Goal: Information Seeking & Learning: Find specific fact

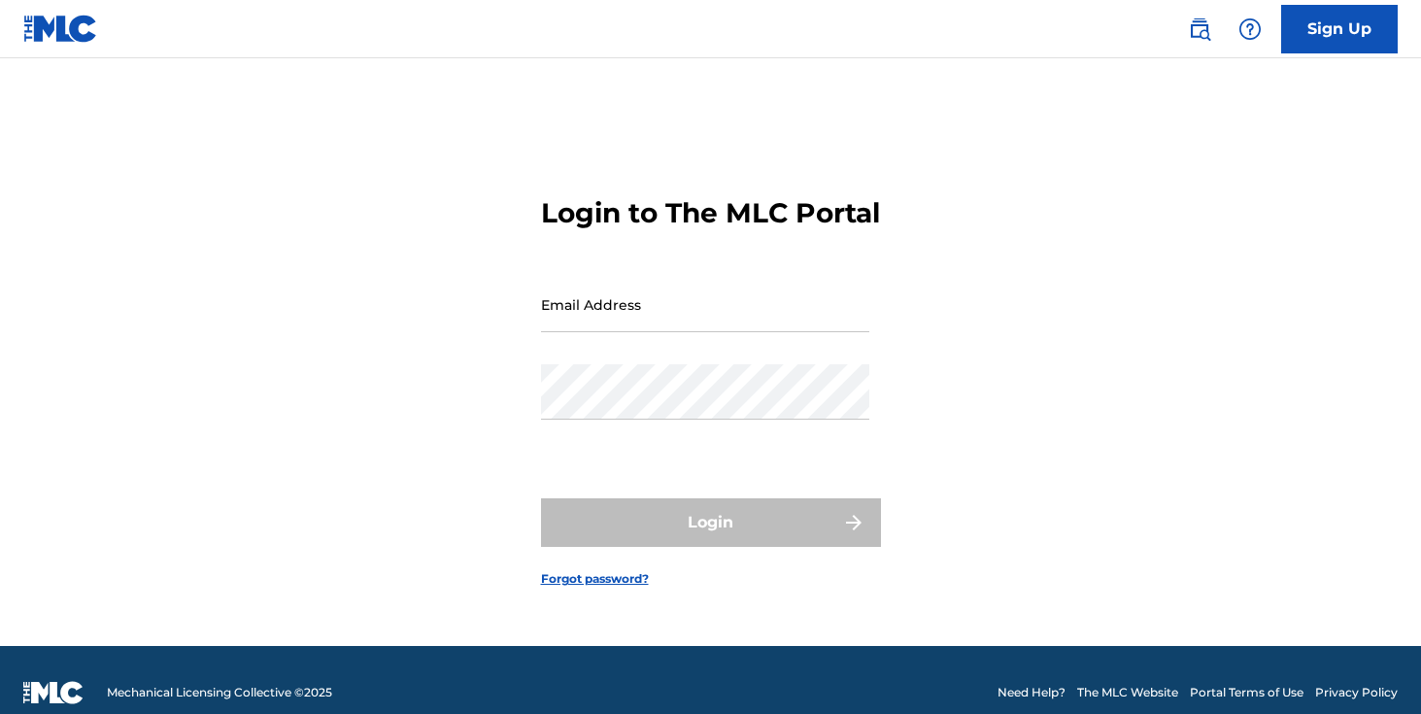
click at [647, 330] on input "Email Address" at bounding box center [705, 304] width 328 height 55
type input "[EMAIL_ADDRESS][DOMAIN_NAME]"
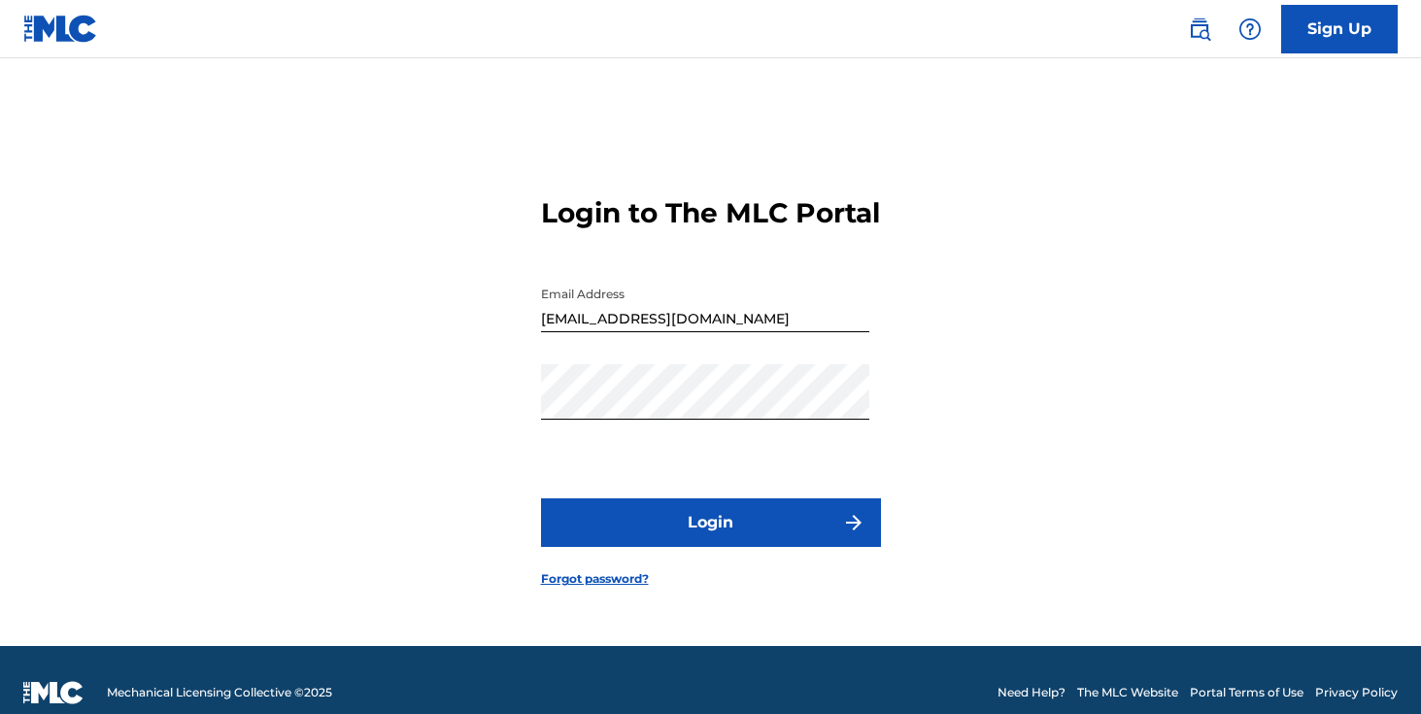
click at [730, 547] on button "Login" at bounding box center [711, 522] width 340 height 49
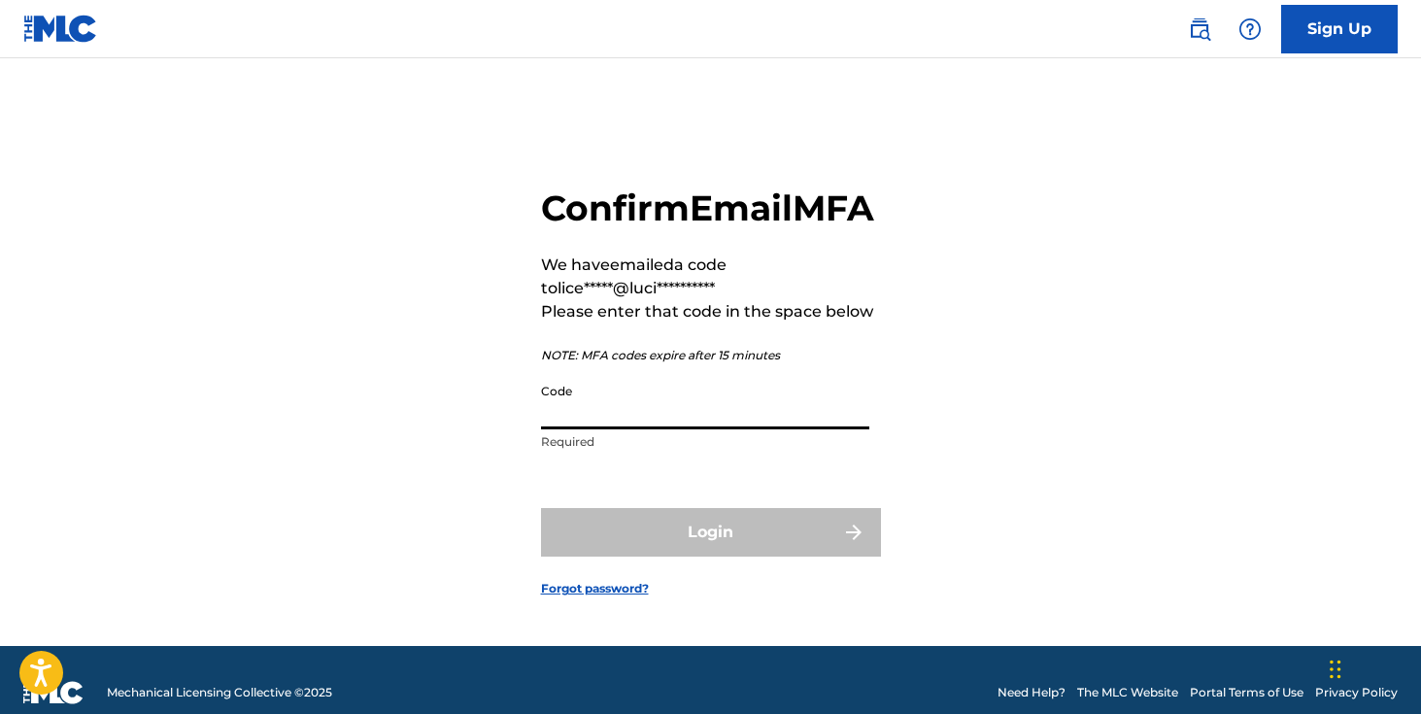
click at [675, 429] on input "Code" at bounding box center [705, 401] width 328 height 55
paste input "576719"
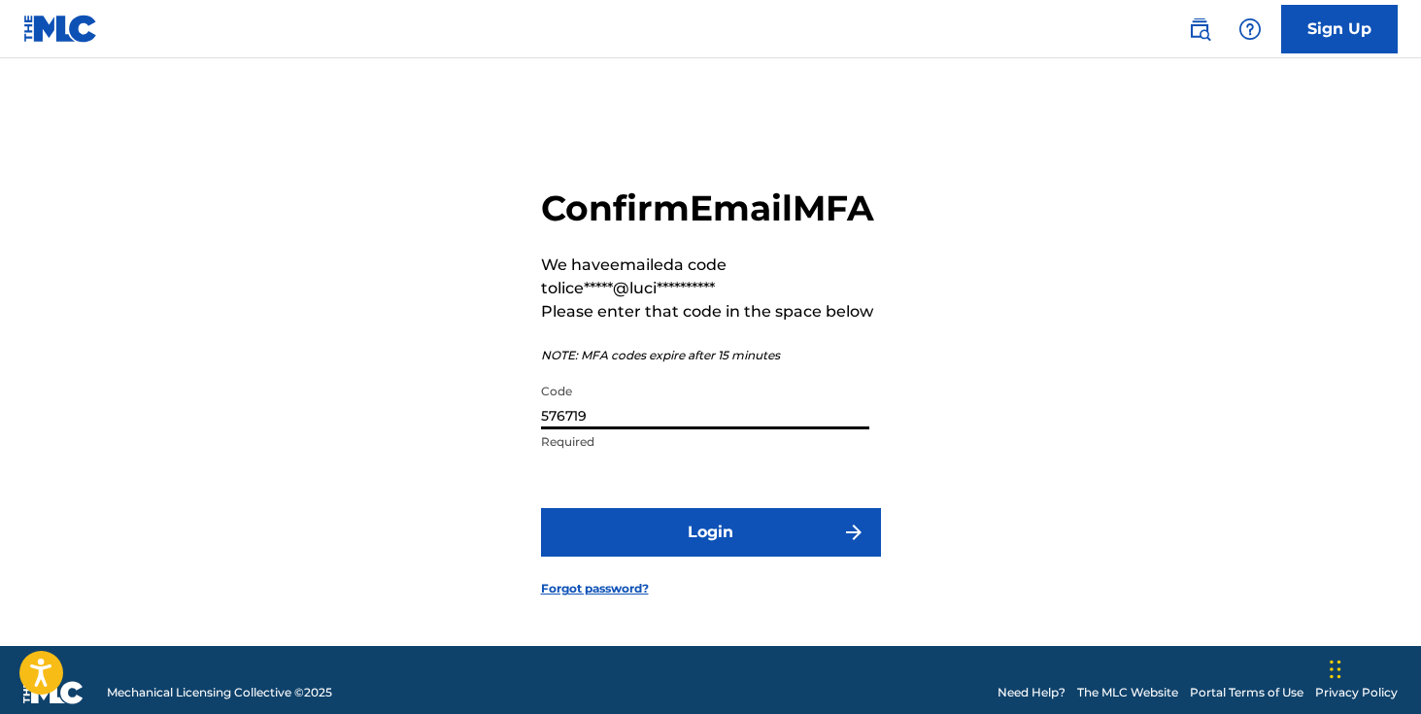
type input "576719"
click at [541, 508] on button "Login" at bounding box center [711, 532] width 340 height 49
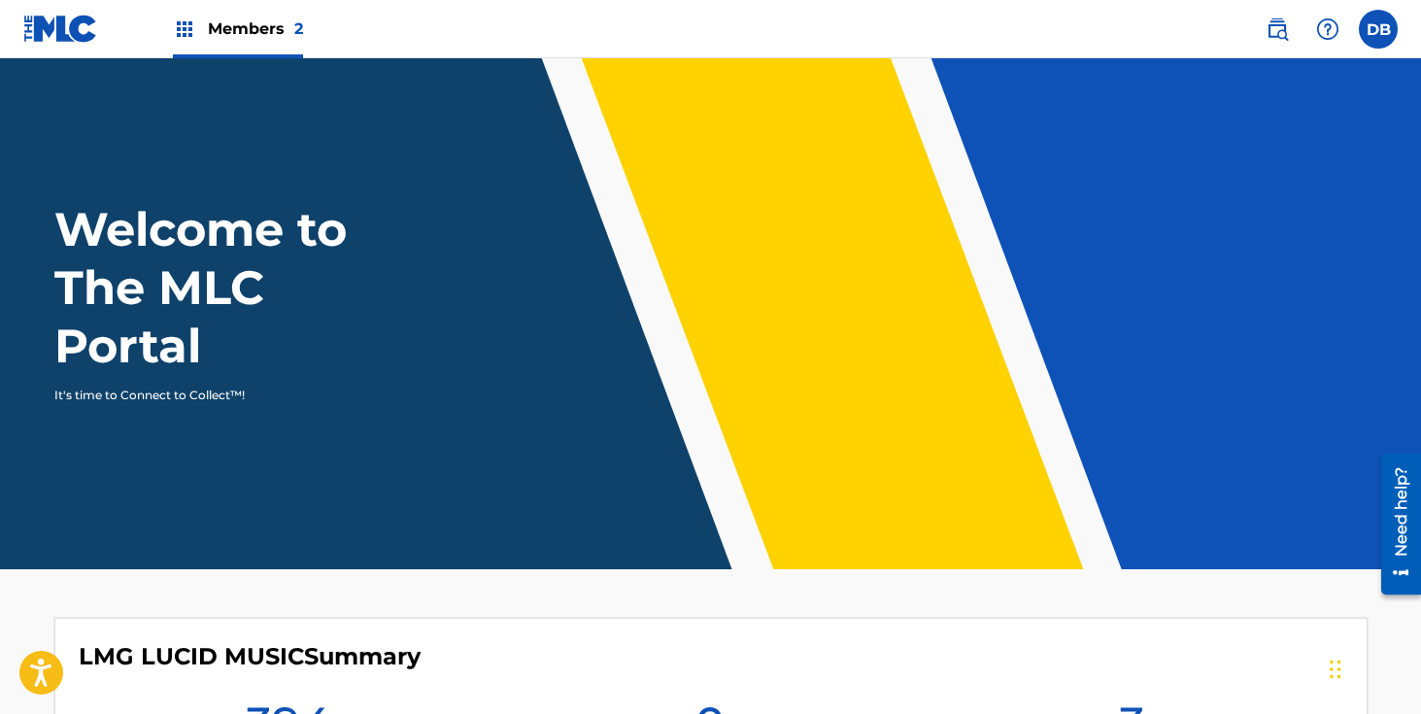
click at [188, 33] on img at bounding box center [184, 28] width 23 height 23
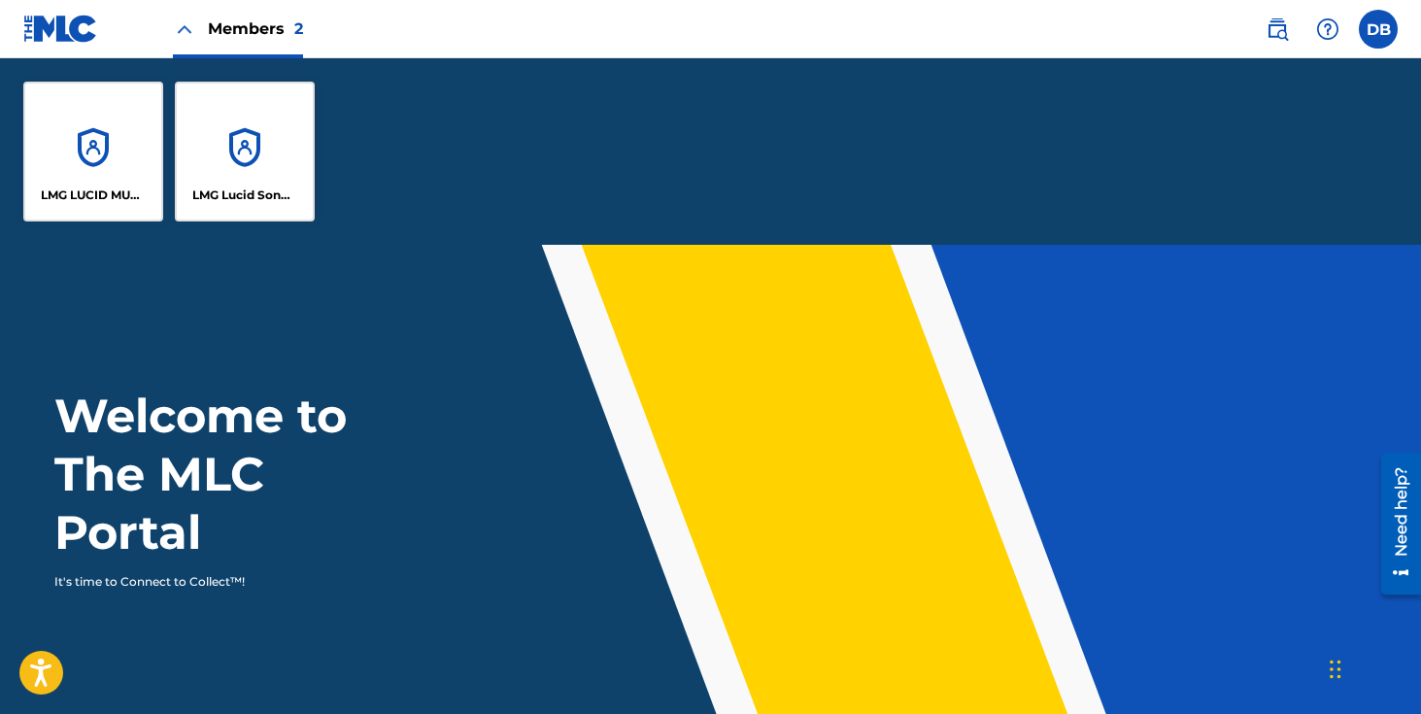
click at [106, 125] on div "LMG LUCID MUSIC" at bounding box center [93, 152] width 140 height 140
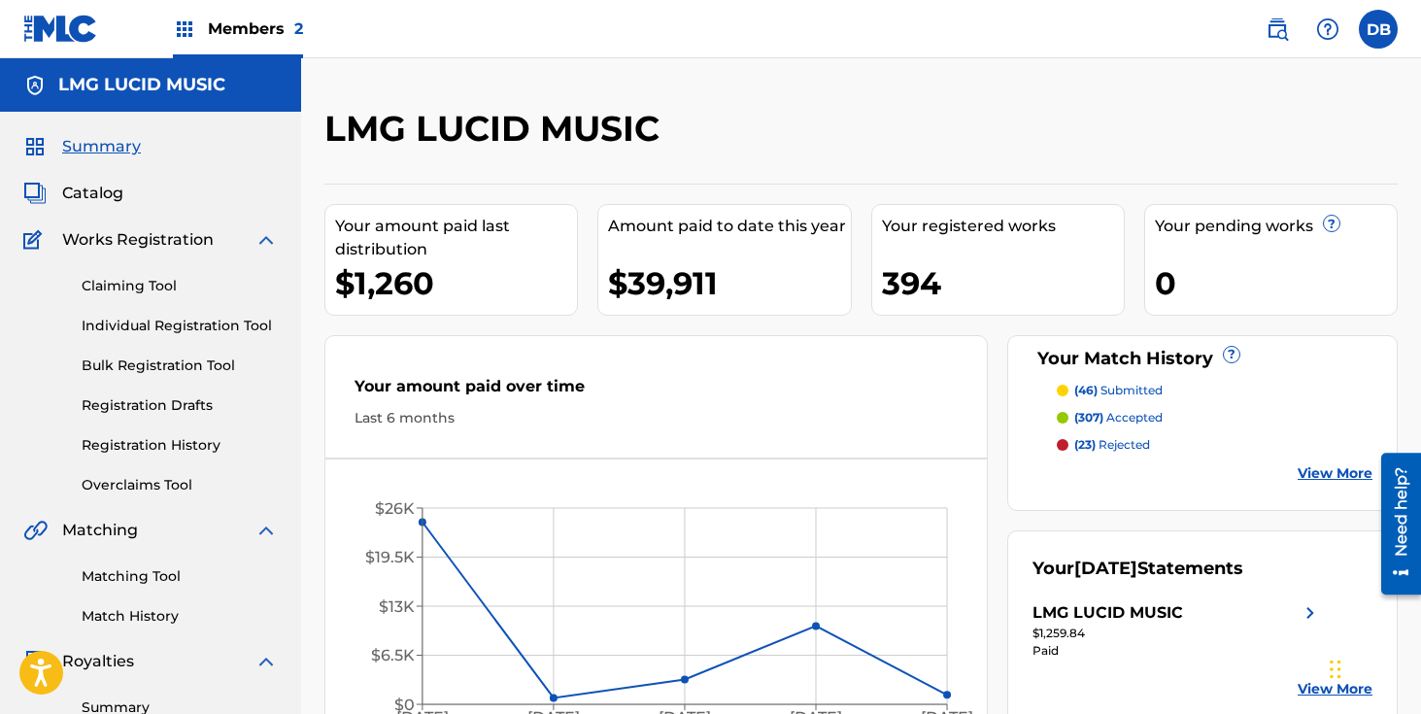
click at [1284, 36] on img at bounding box center [1277, 28] width 23 height 23
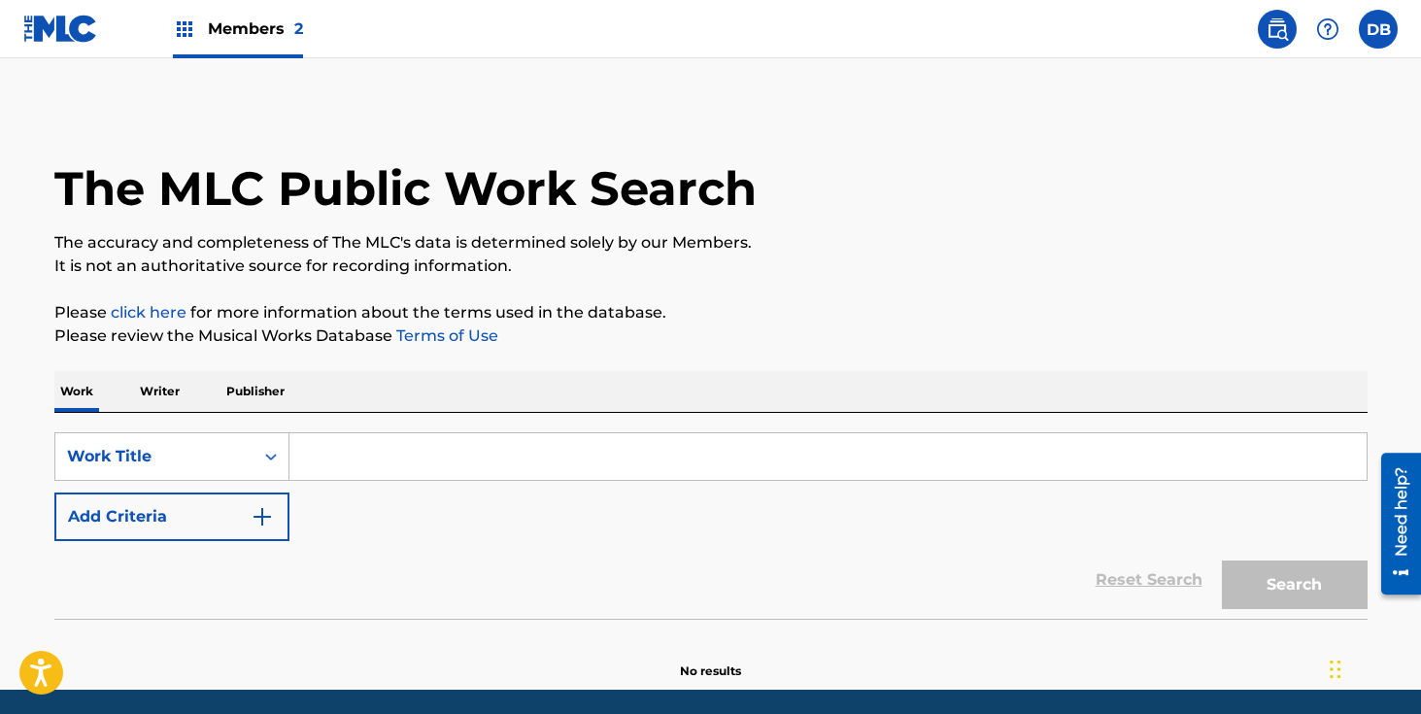
click at [426, 464] on input "Search Form" at bounding box center [829, 456] width 1078 height 47
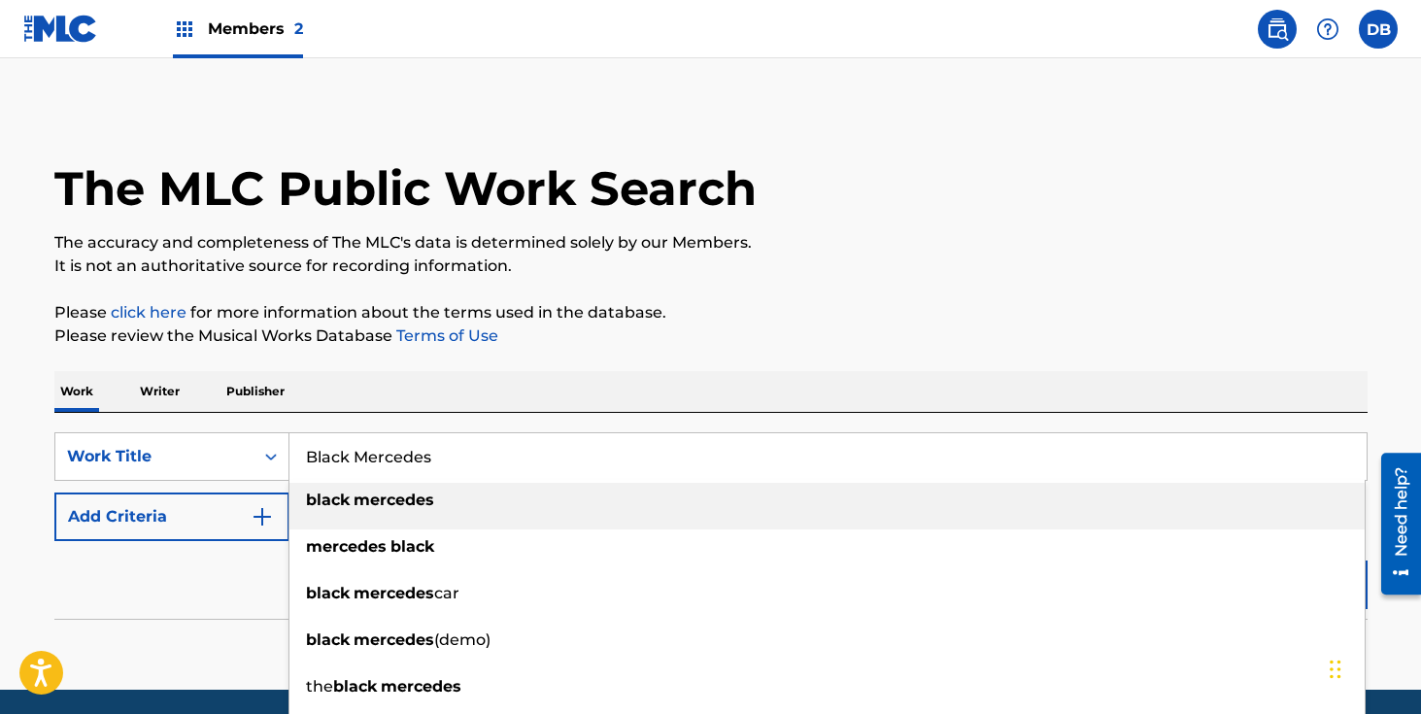
type input "Black Mercedes"
click at [370, 400] on div "Work Writer Publisher" at bounding box center [711, 391] width 1314 height 41
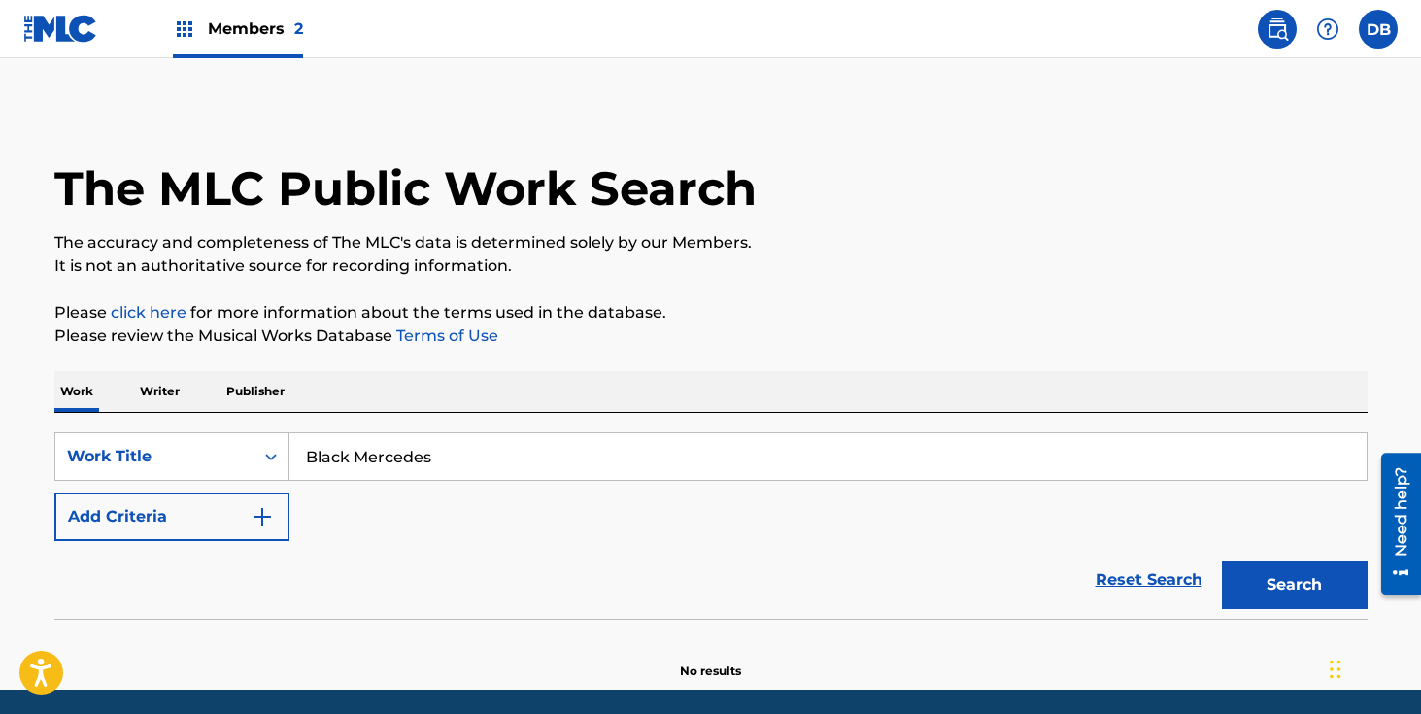
click at [261, 522] on img "Search Form" at bounding box center [262, 516] width 23 height 23
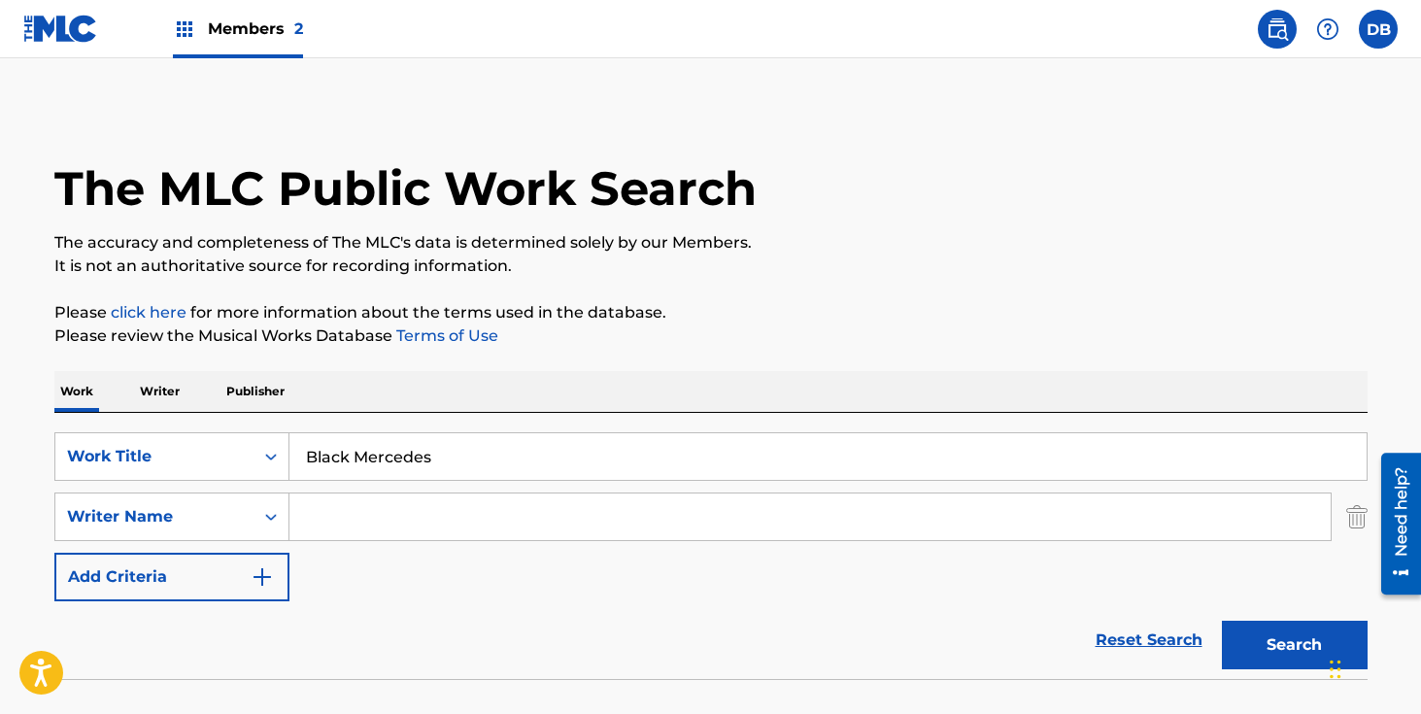
click at [333, 514] on input "Search Form" at bounding box center [811, 517] width 1042 height 47
type input "[PERSON_NAME]"
click at [1222, 621] on button "Search" at bounding box center [1295, 645] width 146 height 49
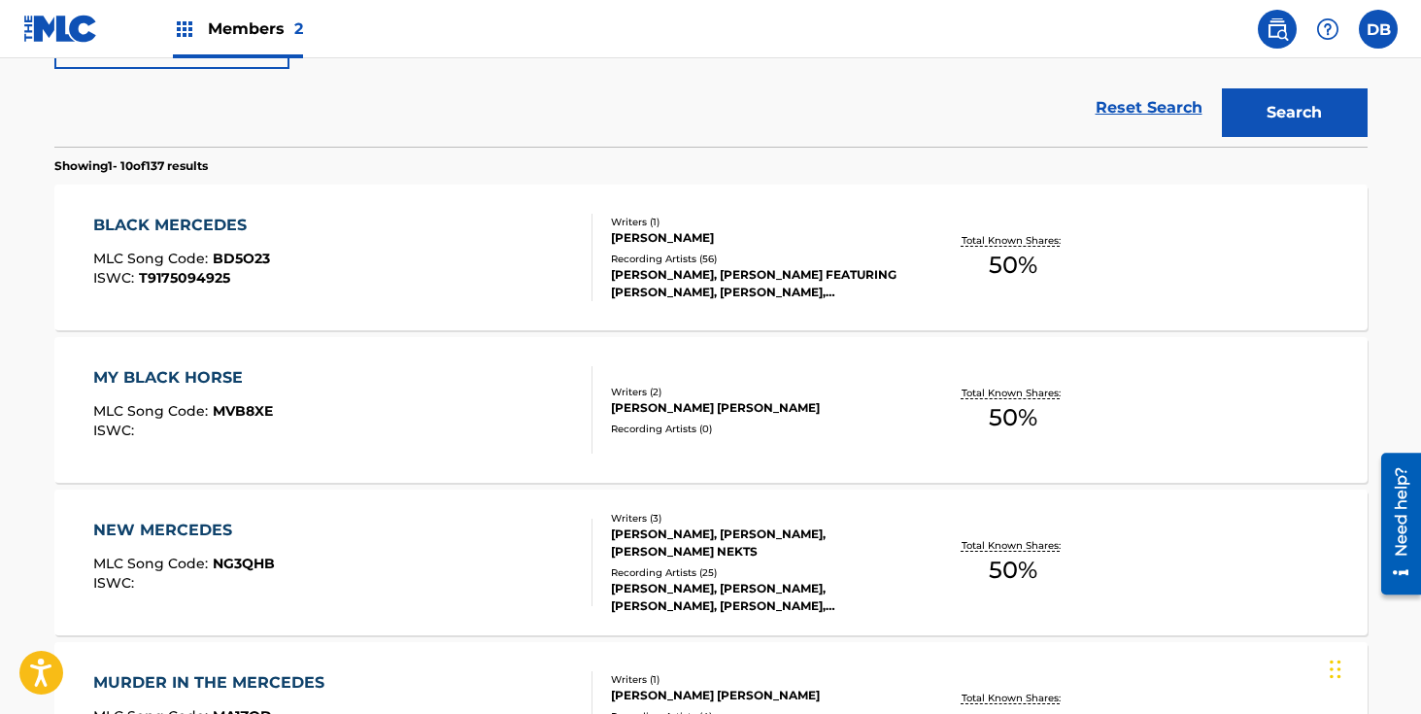
scroll to position [533, 0]
click at [728, 269] on div "[PERSON_NAME], [PERSON_NAME] FEATURING [PERSON_NAME], [PERSON_NAME], [PERSON_NA…" at bounding box center [757, 282] width 293 height 35
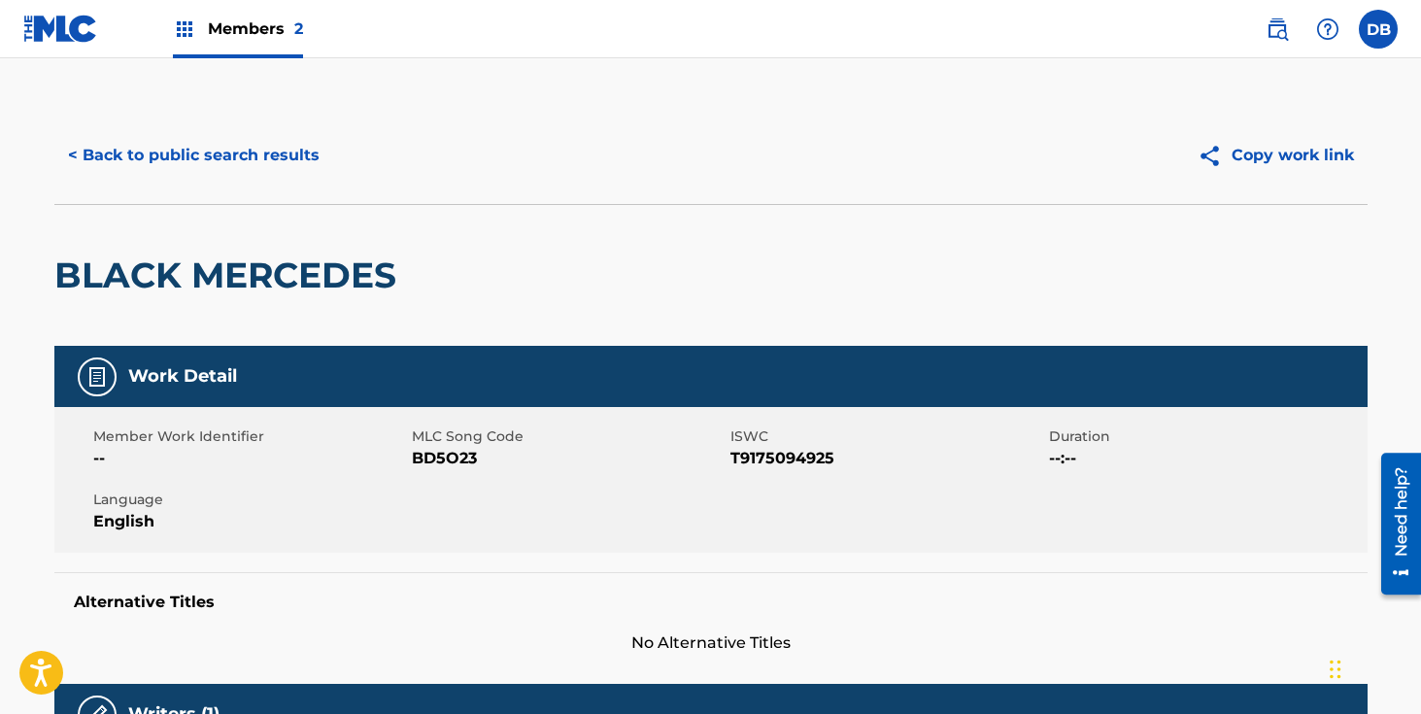
click at [167, 152] on button "< Back to public search results" at bounding box center [193, 155] width 279 height 49
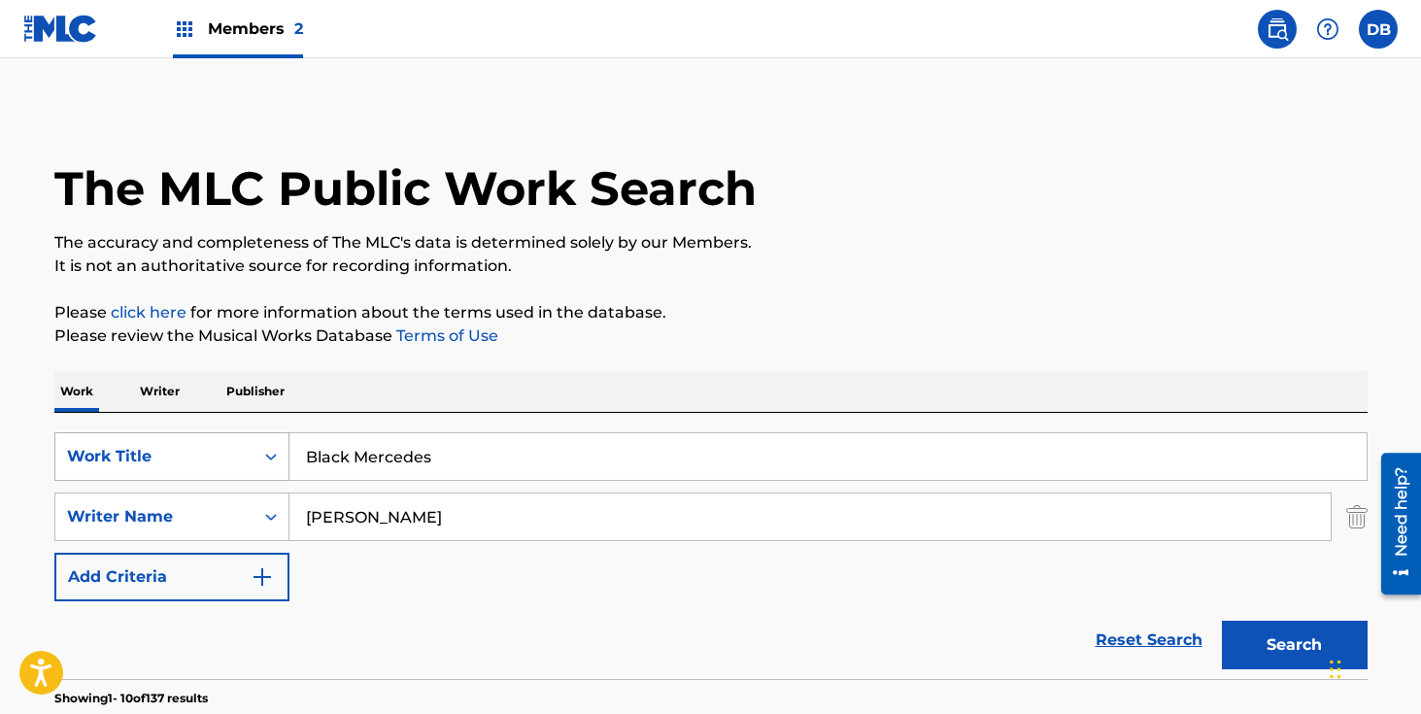
drag, startPoint x: 461, startPoint y: 457, endPoint x: 211, endPoint y: 457, distance: 249.7
click at [212, 457] on div "SearchWithCriteriadcbcdf63-0669-4e0c-8c1a-b43ceb039e2f Work Title Black Mercedes" at bounding box center [711, 456] width 1314 height 49
type input "intro for [PERSON_NAME]"
click at [1222, 621] on button "Search" at bounding box center [1295, 645] width 146 height 49
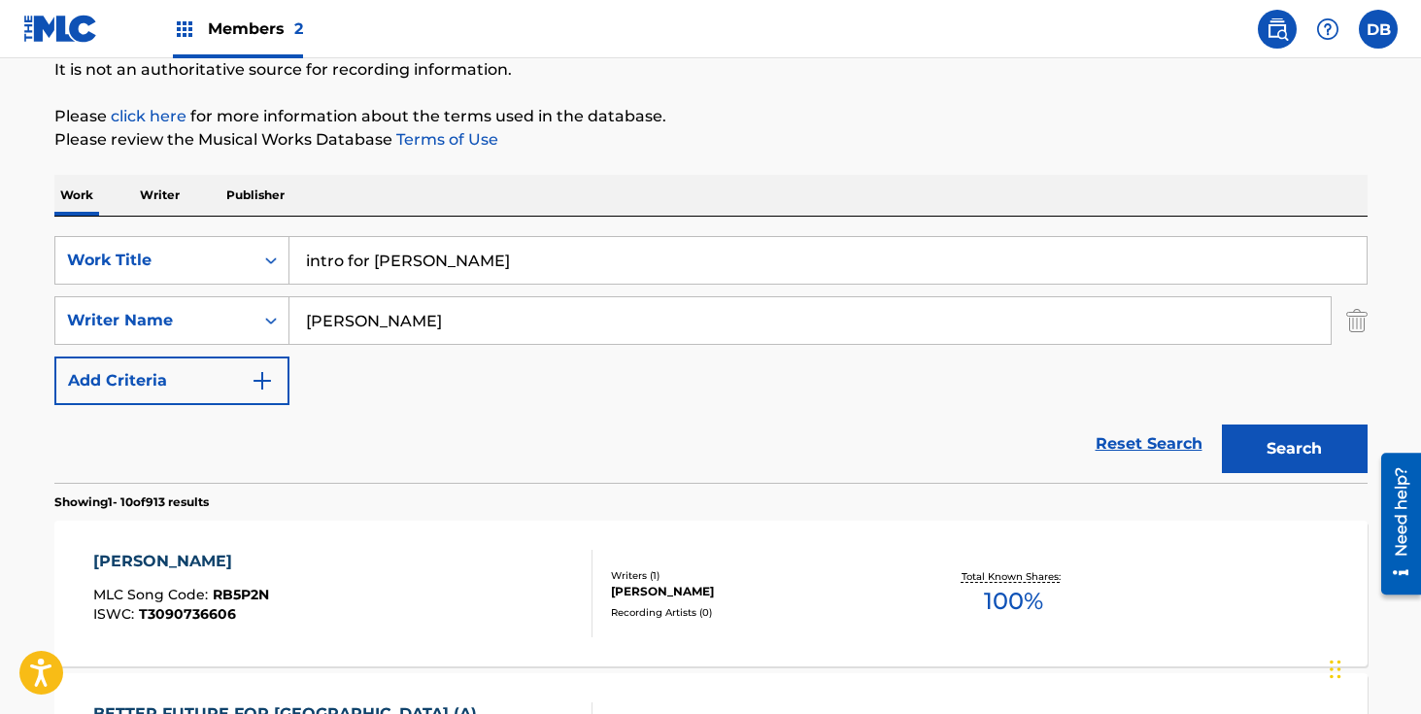
scroll to position [188, 0]
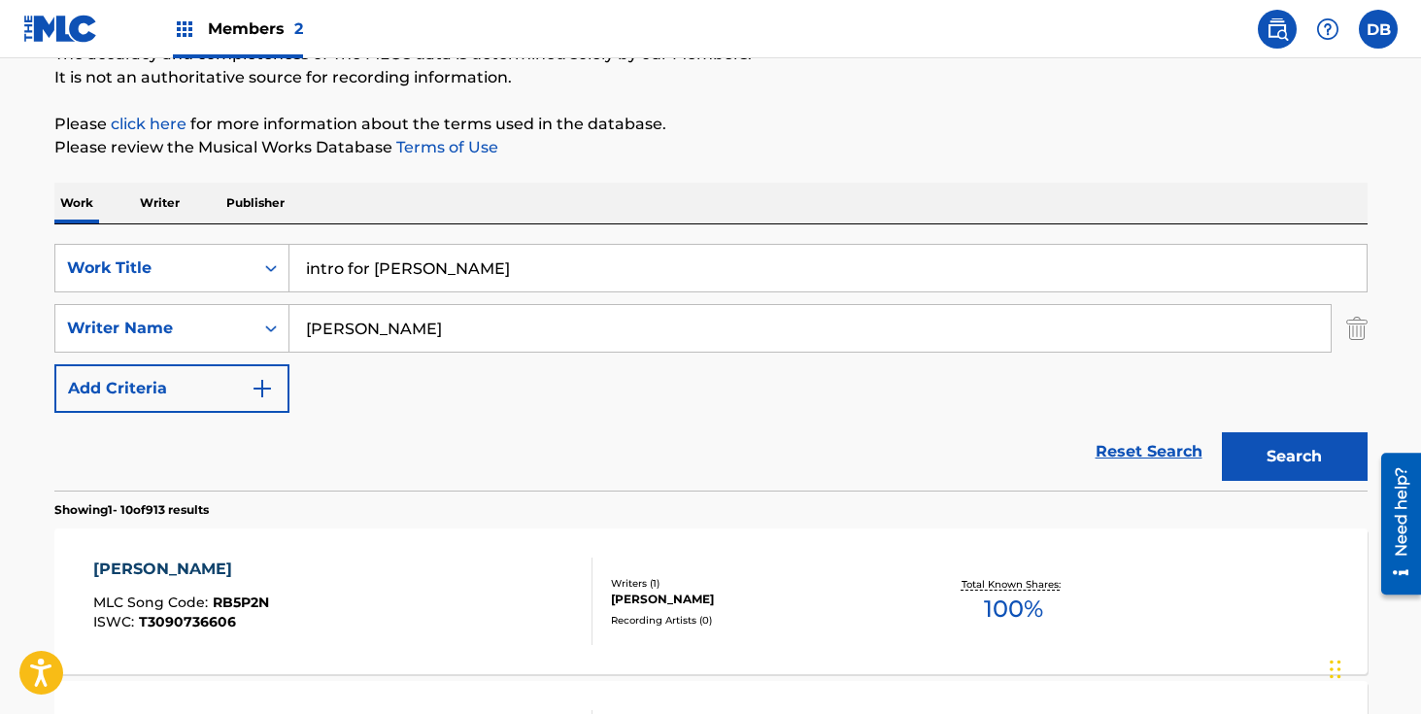
click at [308, 335] on input "[PERSON_NAME]" at bounding box center [811, 328] width 1042 height 47
click at [1222, 432] on button "Search" at bounding box center [1295, 456] width 146 height 49
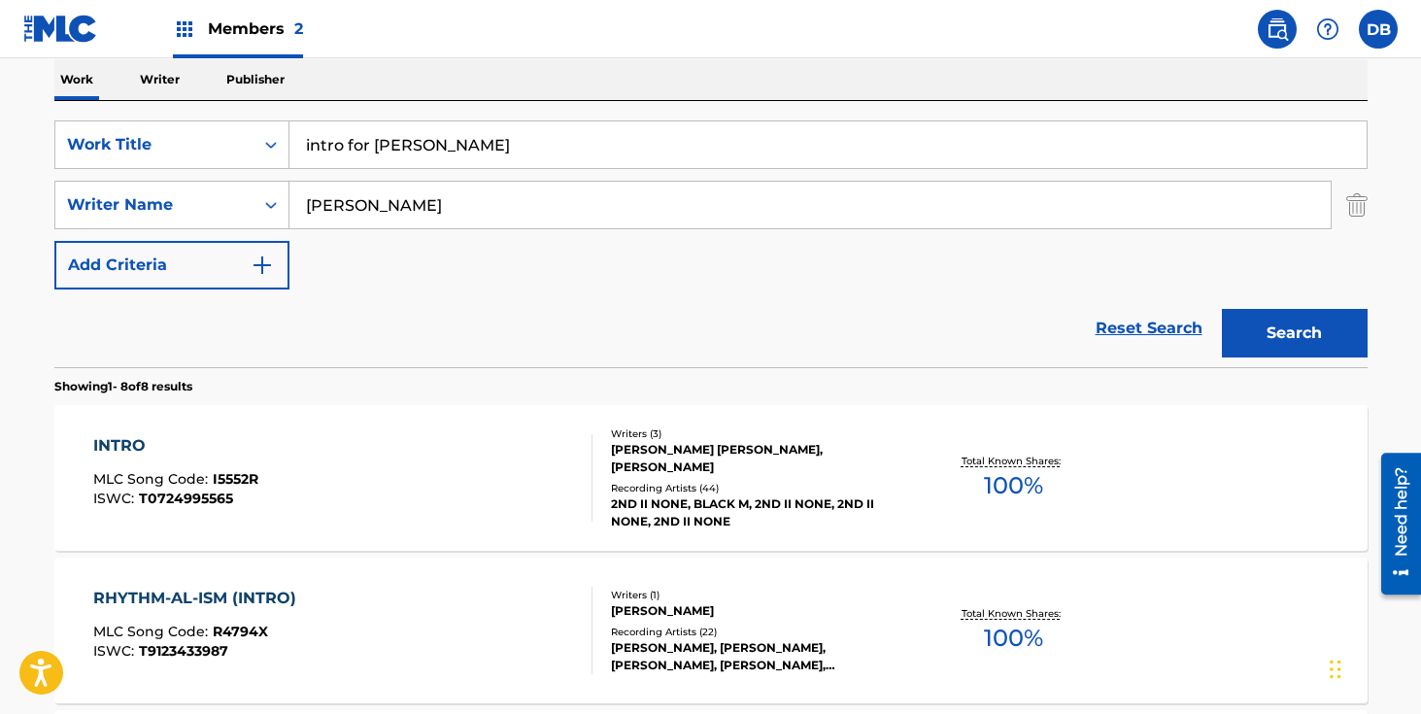
scroll to position [0, 0]
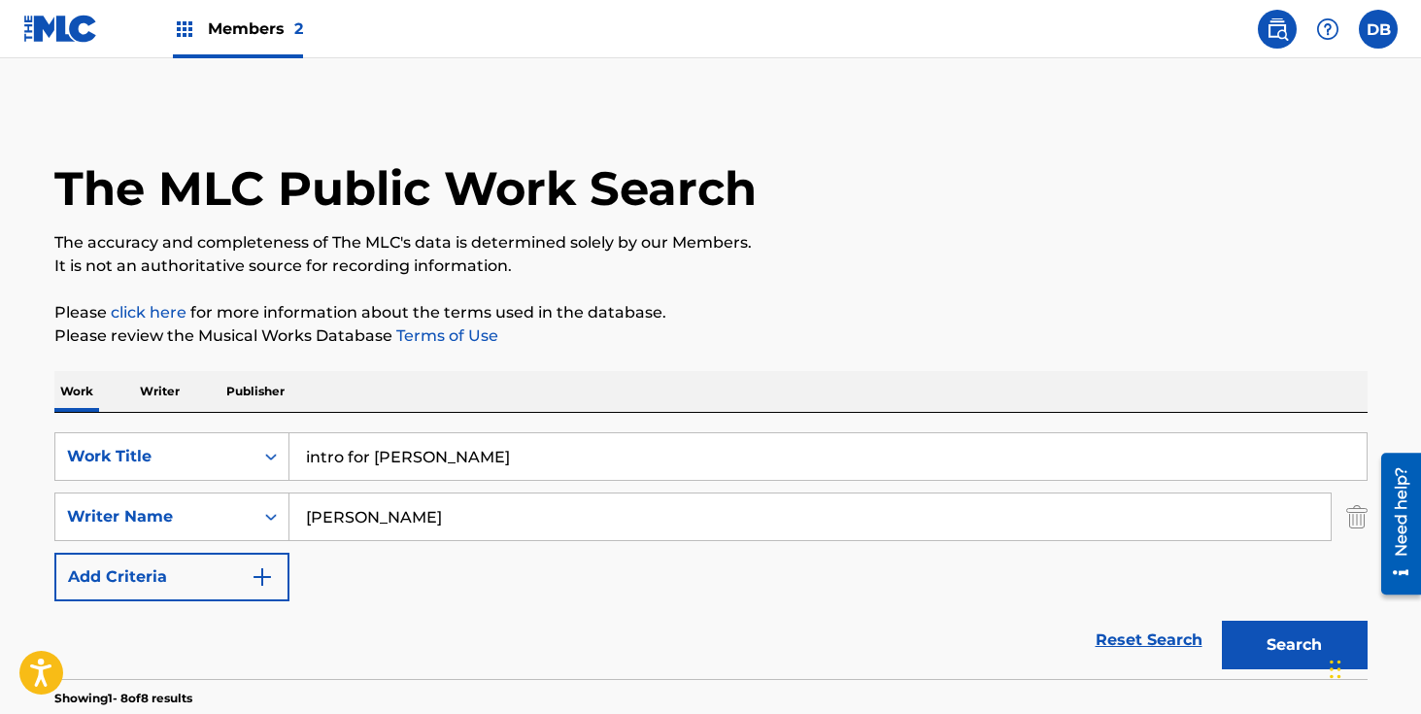
type input "[PERSON_NAME]"
click at [1222, 621] on button "Search" at bounding box center [1295, 645] width 146 height 49
drag, startPoint x: 436, startPoint y: 456, endPoint x: 277, endPoint y: 456, distance: 159.3
click at [277, 456] on div "SearchWithCriteriadcbcdf63-0669-4e0c-8c1a-b43ceb039e2f Work Title intro for [PE…" at bounding box center [711, 456] width 1314 height 49
type input "Intro For [PERSON_NAME]"
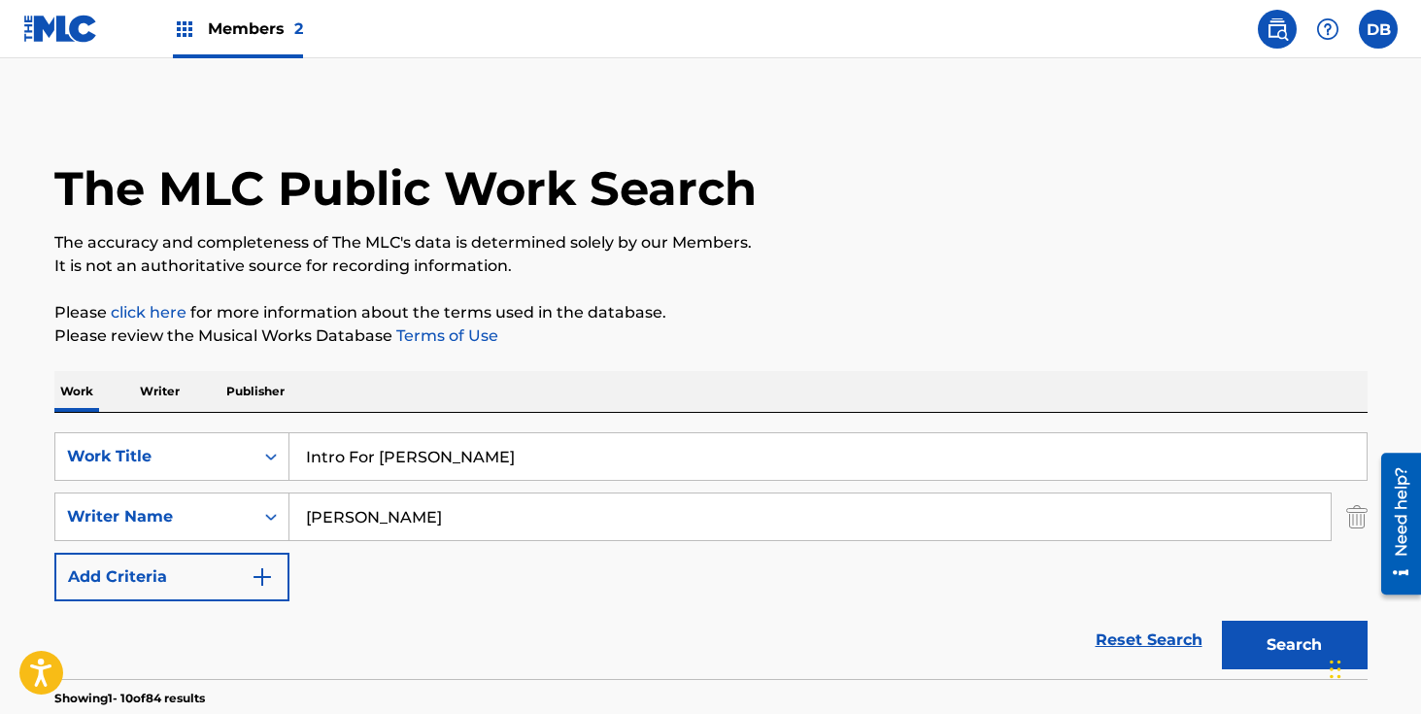
click at [1269, 630] on button "Search" at bounding box center [1295, 645] width 146 height 49
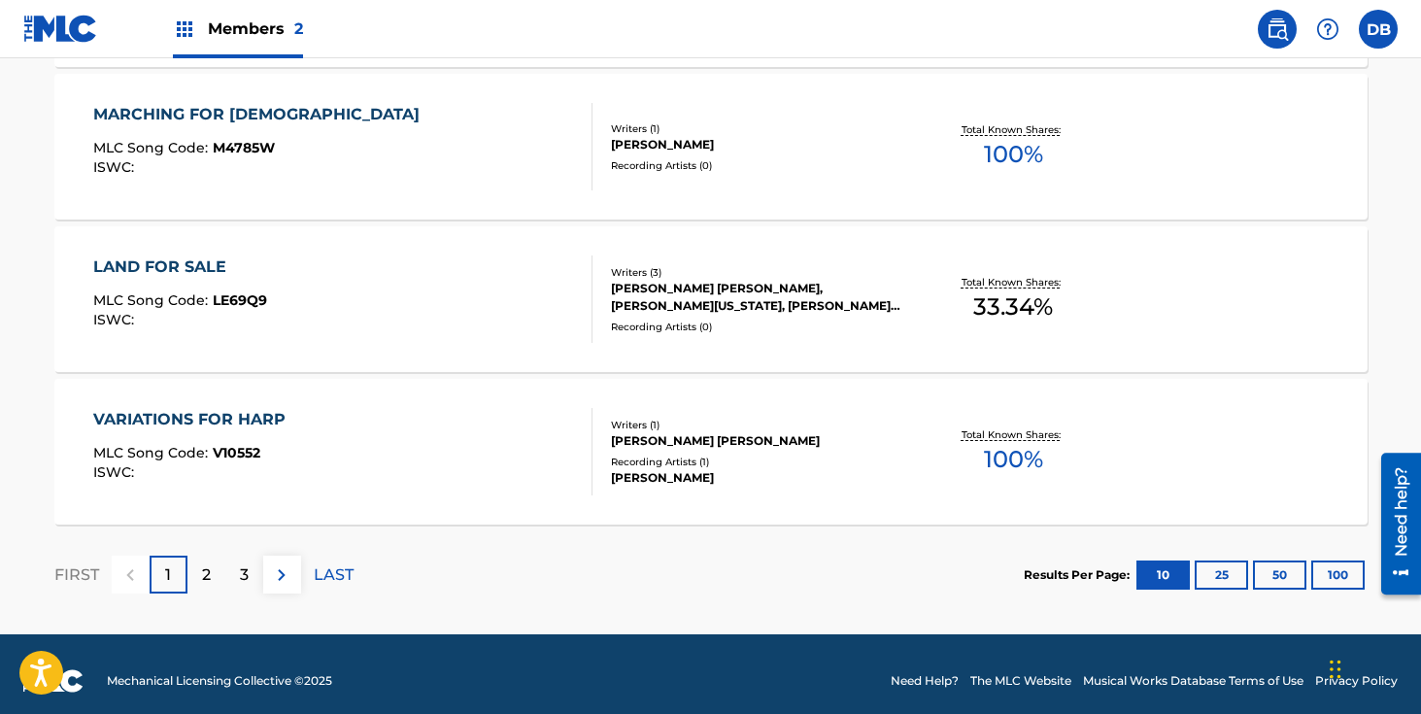
scroll to position [1718, 0]
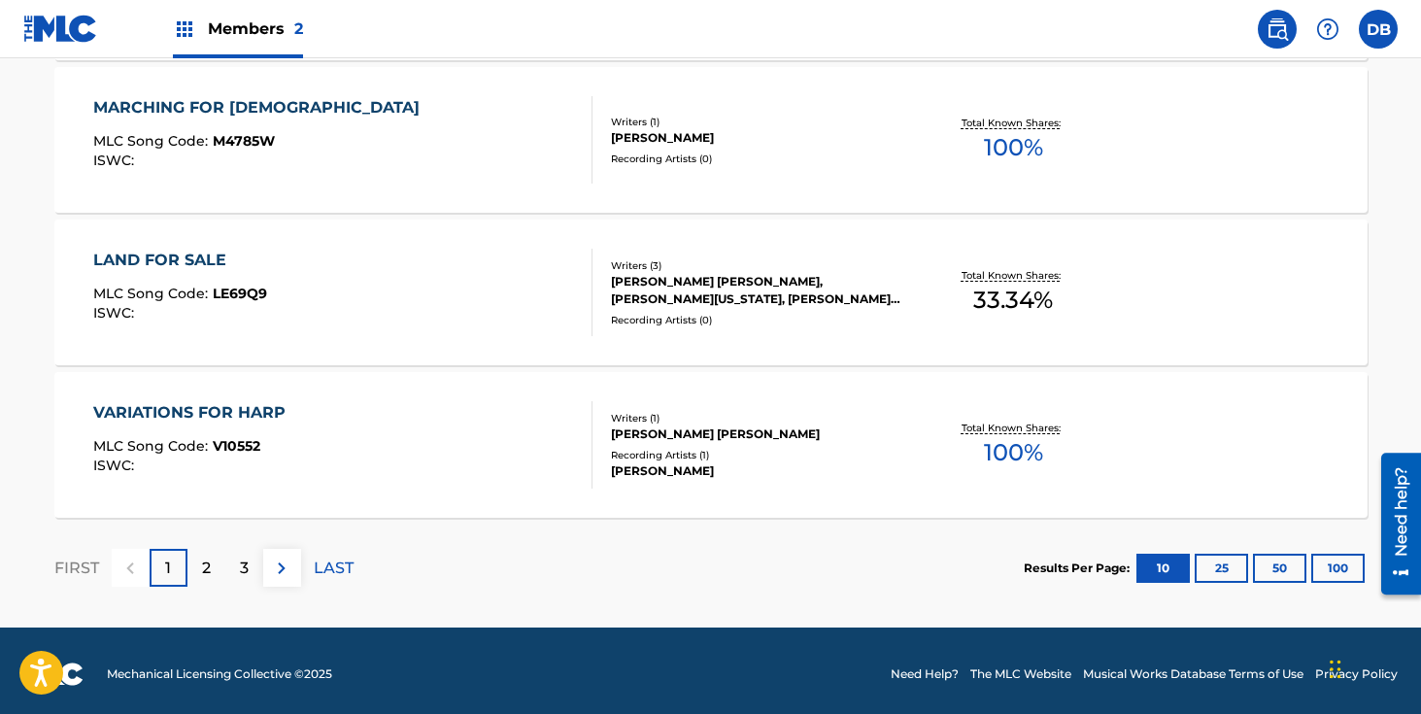
click at [1228, 571] on button "25" at bounding box center [1221, 568] width 53 height 29
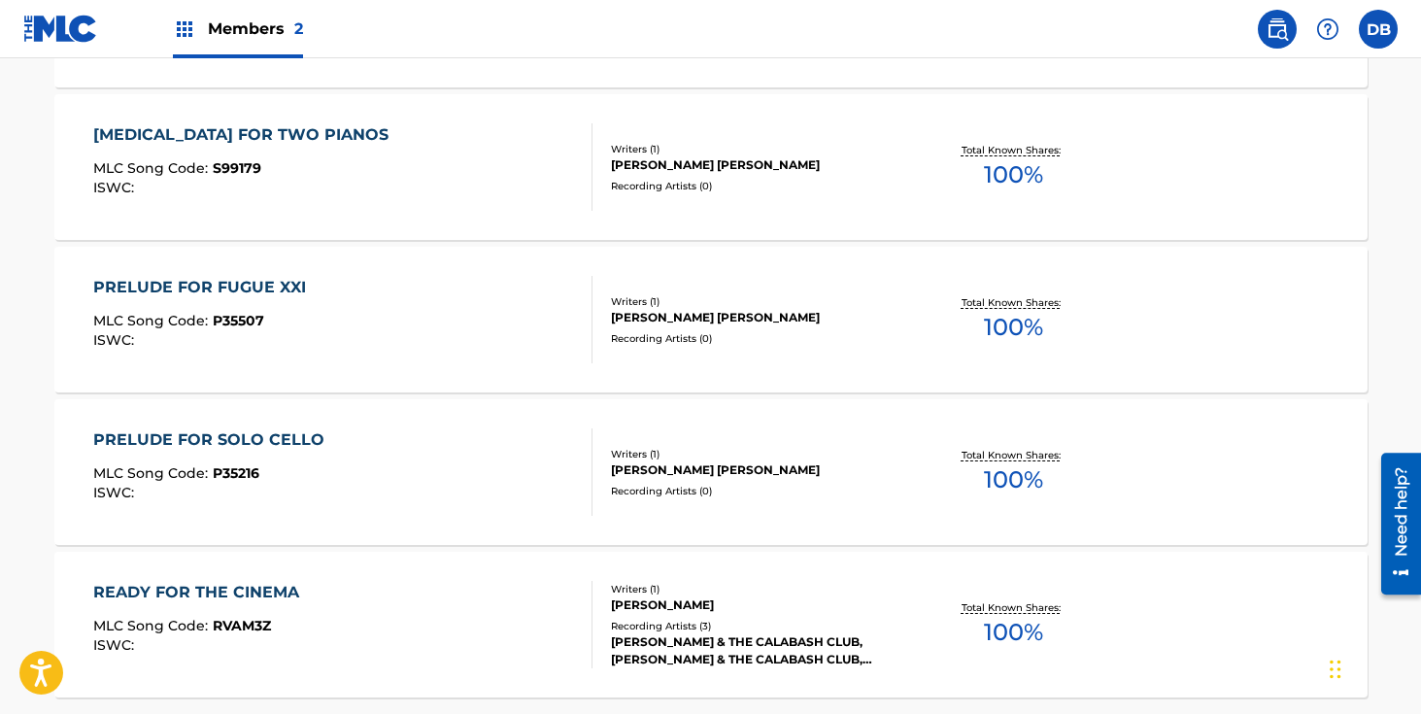
scroll to position [4013, 0]
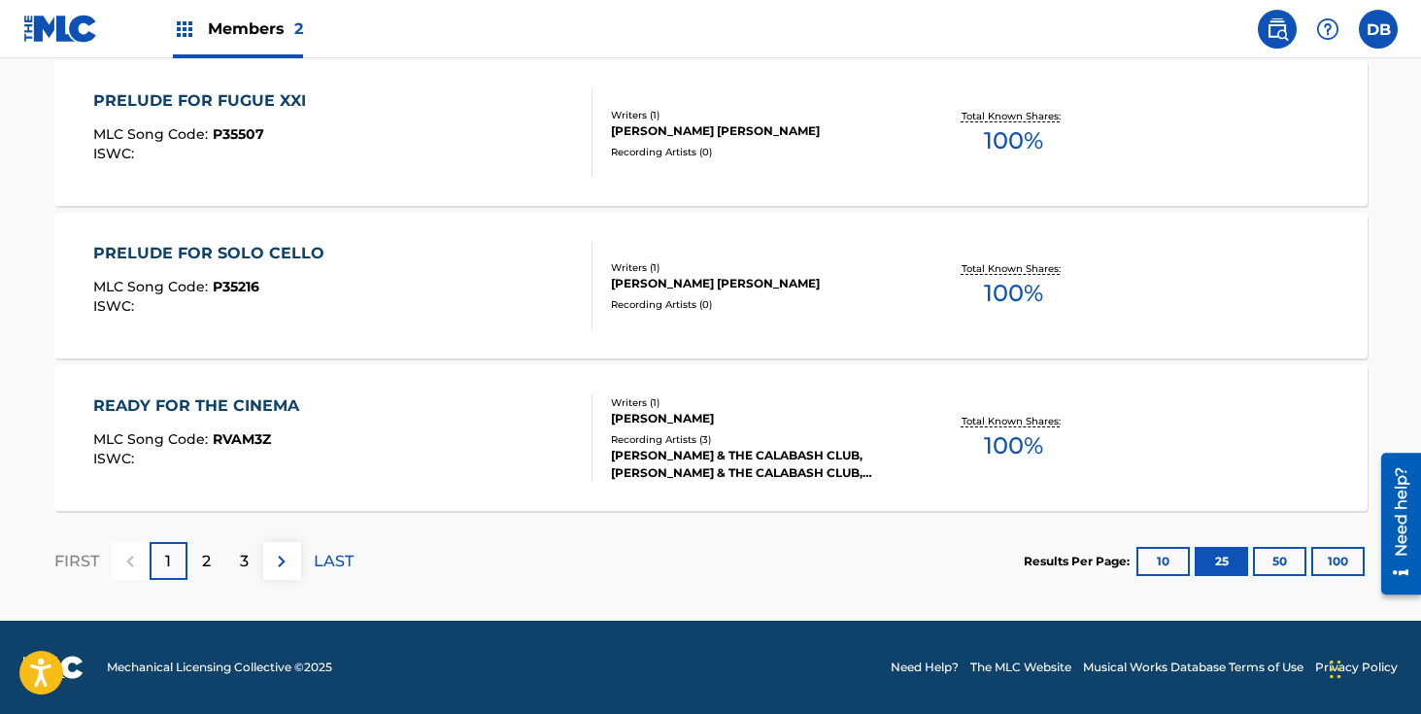
click at [222, 565] on div "2" at bounding box center [207, 561] width 38 height 38
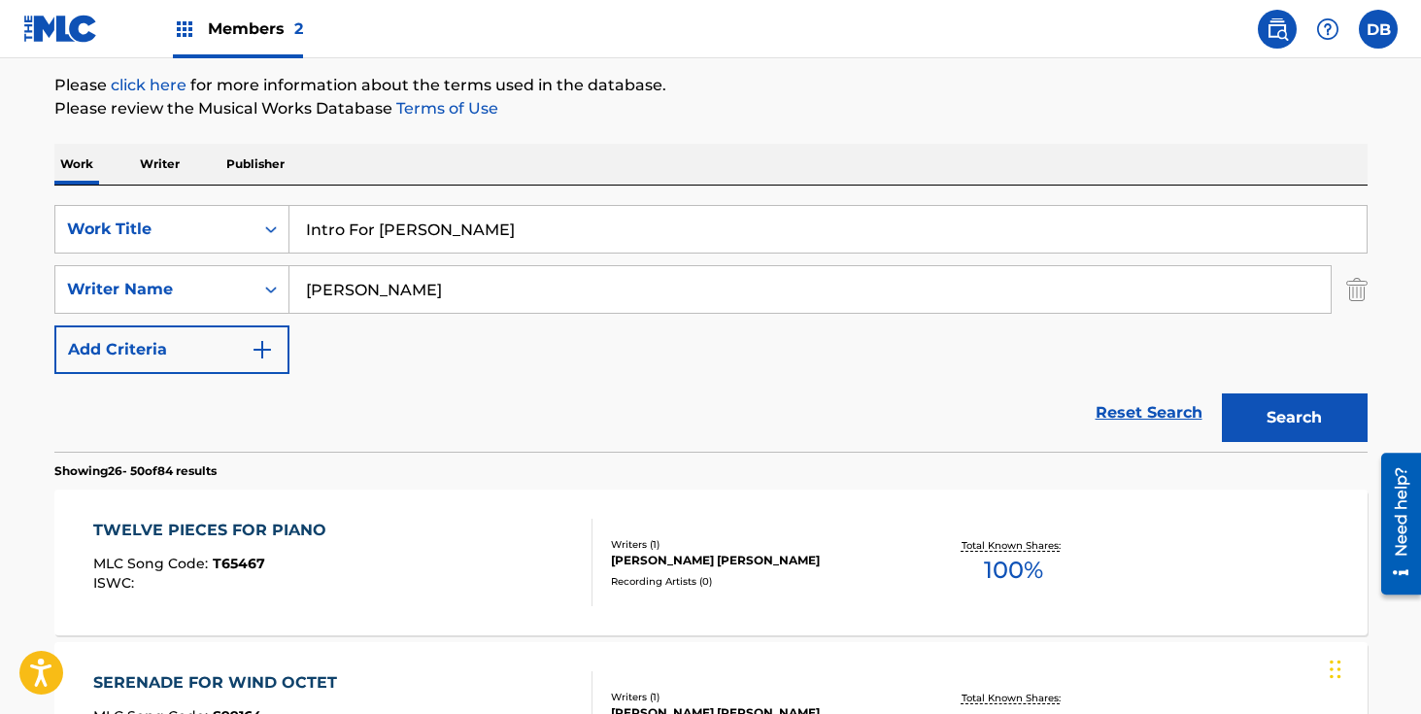
scroll to position [242, 0]
